Goal: Navigation & Orientation: Find specific page/section

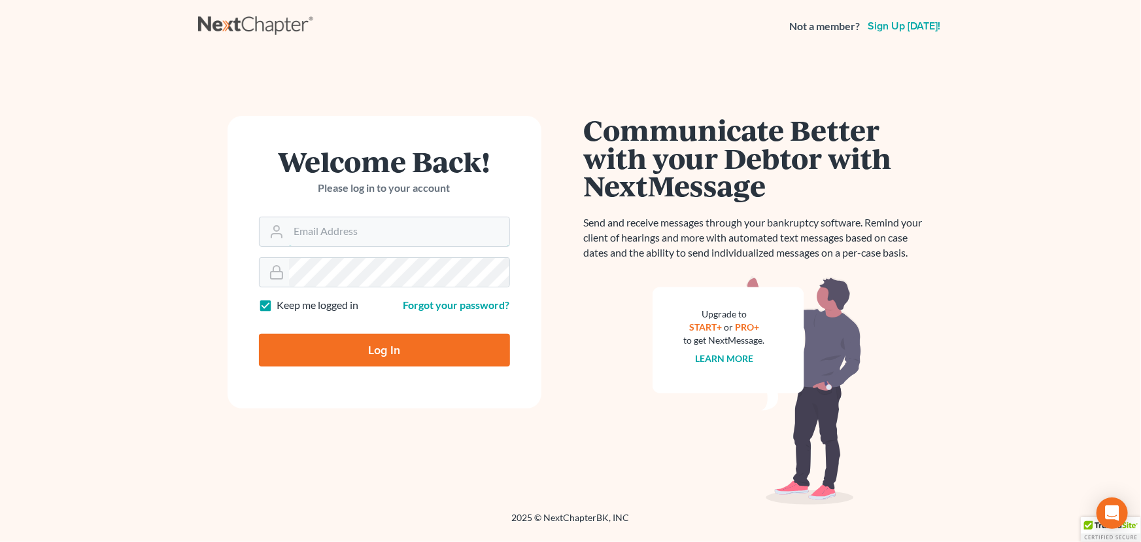
type input "[PERSON_NAME][EMAIL_ADDRESS][DOMAIN_NAME]"
click at [316, 347] on input "Log In" at bounding box center [384, 350] width 251 height 33
type input "Thinking..."
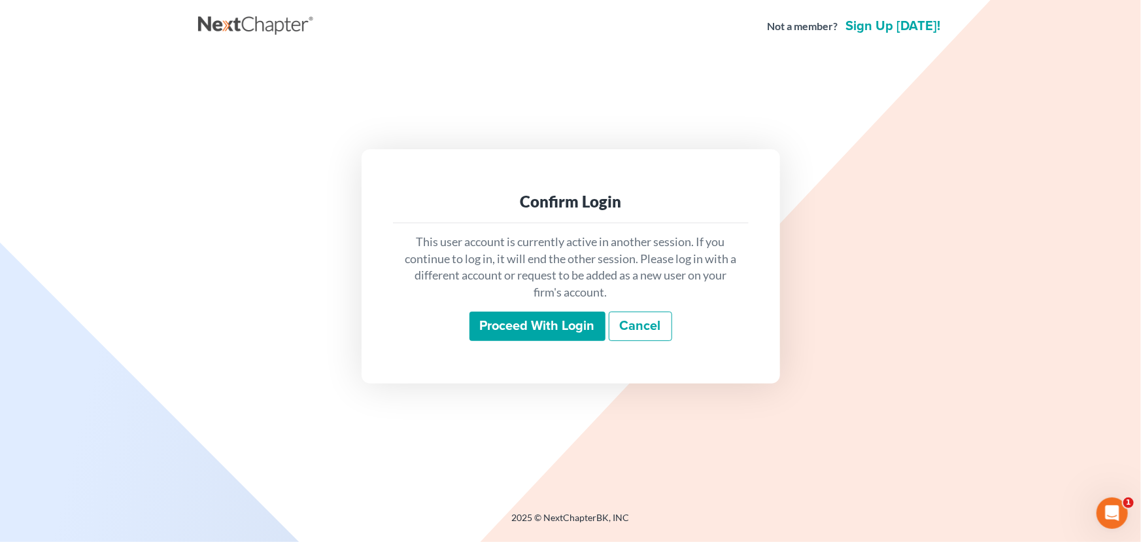
click at [539, 322] on input "Proceed with login" at bounding box center [538, 326] width 136 height 30
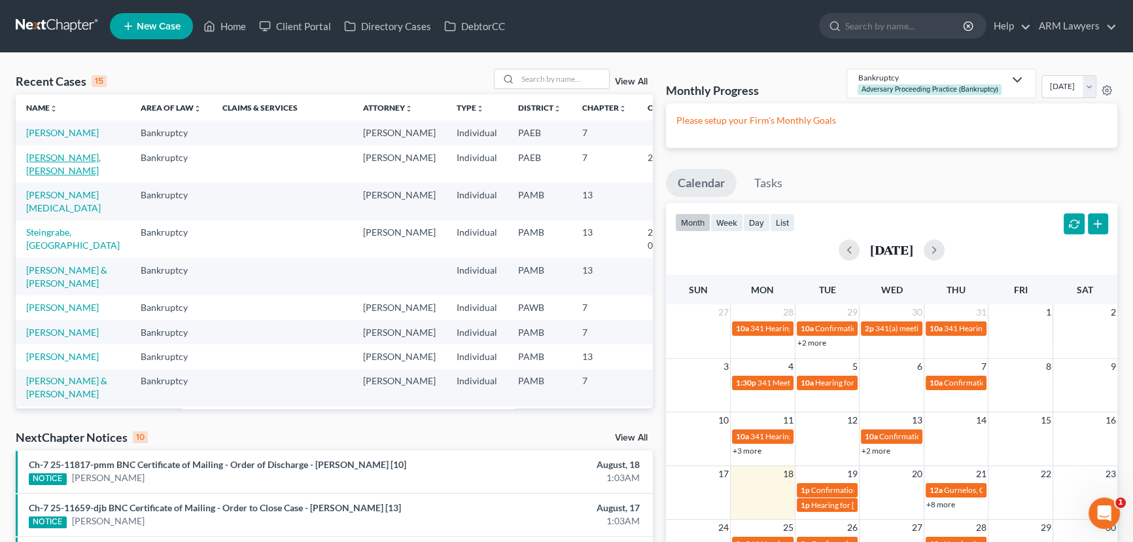
click at [31, 170] on link "Mirabal Mendez, Jerisse" at bounding box center [63, 164] width 75 height 24
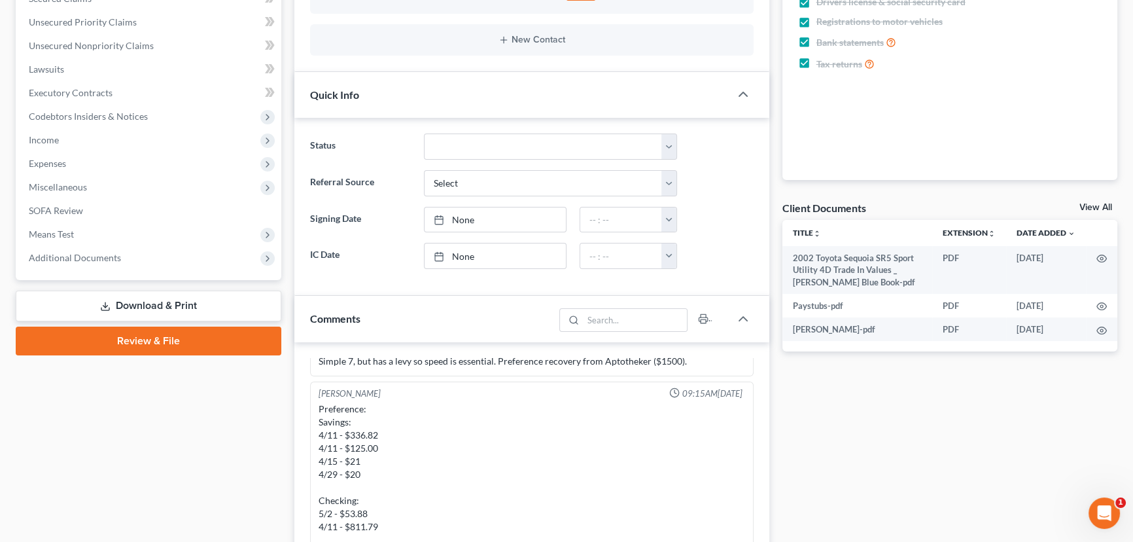
scroll to position [356, 0]
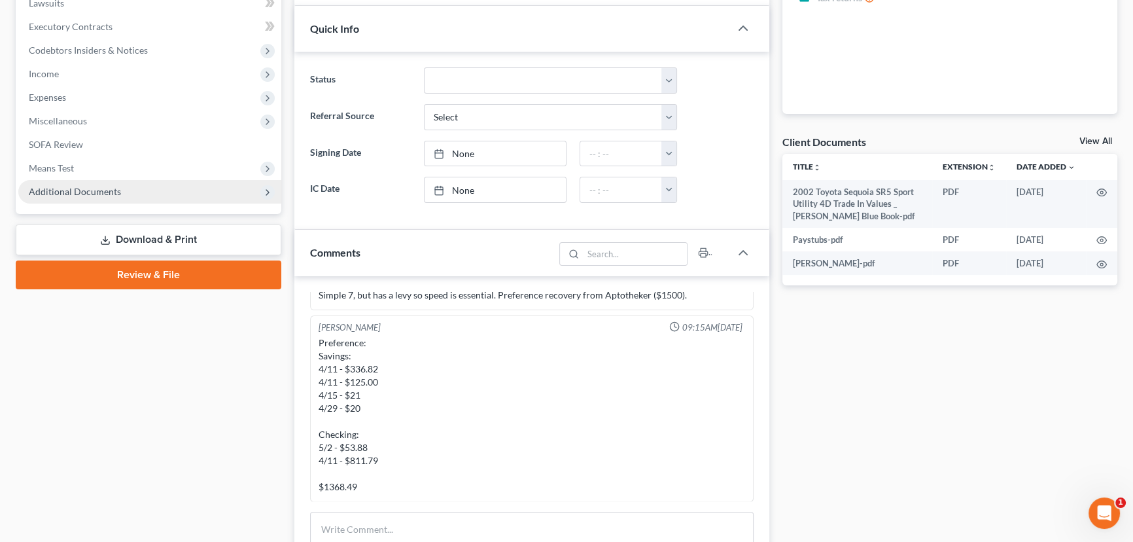
click at [107, 193] on span "Additional Documents" at bounding box center [75, 191] width 92 height 11
